Goal: Task Accomplishment & Management: Manage account settings

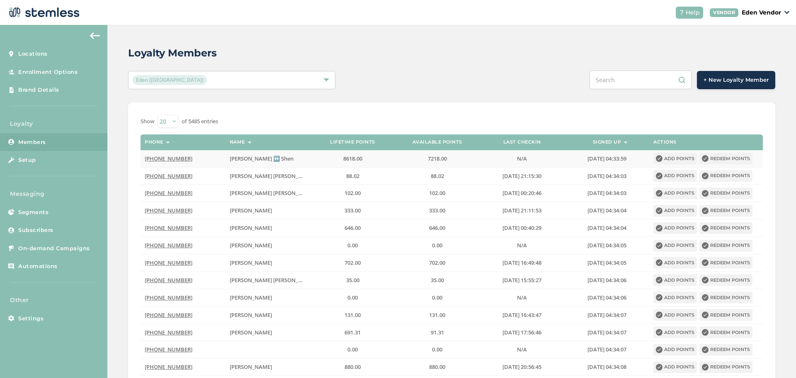
click at [479, 162] on td "N/A" at bounding box center [521, 158] width 85 height 17
click at [736, 160] on button "Redeem points" at bounding box center [725, 158] width 53 height 12
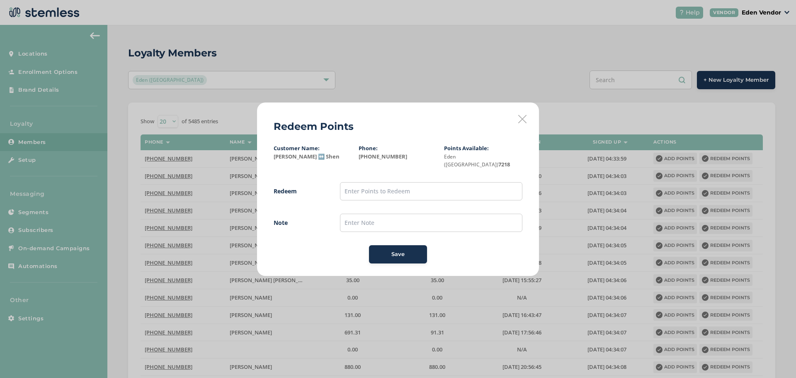
click at [523, 123] on icon at bounding box center [522, 119] width 8 height 8
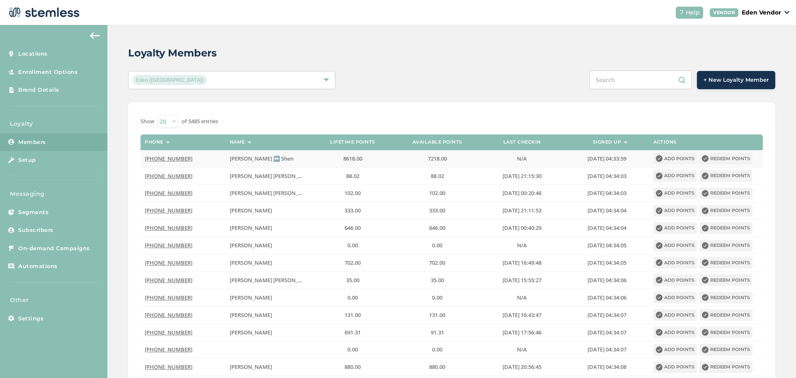
click at [247, 159] on span "[PERSON_NAME] ↔️ Shen" at bounding box center [262, 158] width 64 height 7
drag, startPoint x: 247, startPoint y: 159, endPoint x: 241, endPoint y: 158, distance: 5.9
click at [241, 158] on span "[PERSON_NAME] ↔️ Shen" at bounding box center [262, 158] width 64 height 7
click at [239, 158] on span "[PERSON_NAME] ↔️ Shen" at bounding box center [262, 158] width 64 height 7
click at [254, 161] on span "[PERSON_NAME] ↔️ Shen" at bounding box center [262, 158] width 64 height 7
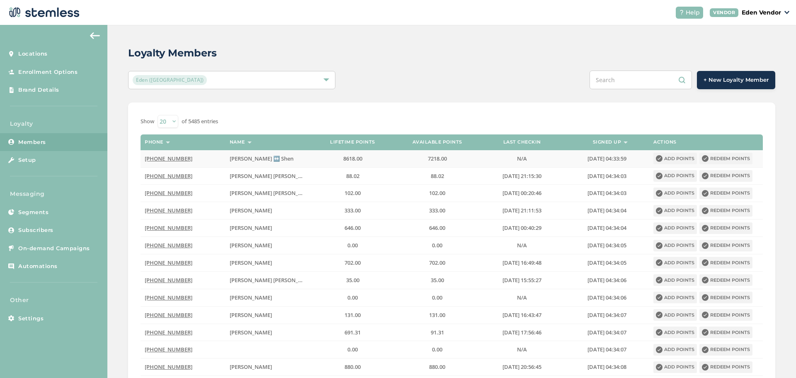
click at [324, 160] on label "8618.00" at bounding box center [352, 158] width 76 height 7
click at [545, 155] on label "N/A" at bounding box center [522, 158] width 76 height 7
click at [438, 142] on label "Available points" at bounding box center [437, 141] width 50 height 5
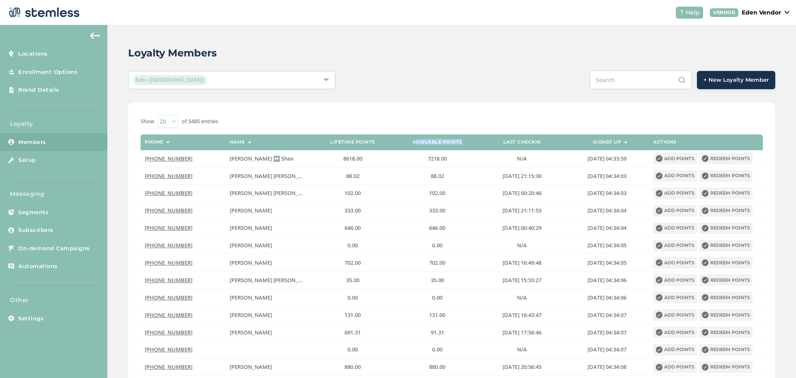
click at [438, 142] on label "Available points" at bounding box center [437, 141] width 50 height 5
click at [463, 111] on div "Show 20 50 100 of 5485 entries Phone Name Lifetime points Available points Last…" at bounding box center [451, 305] width 647 height 407
